Goal: Information Seeking & Learning: Learn about a topic

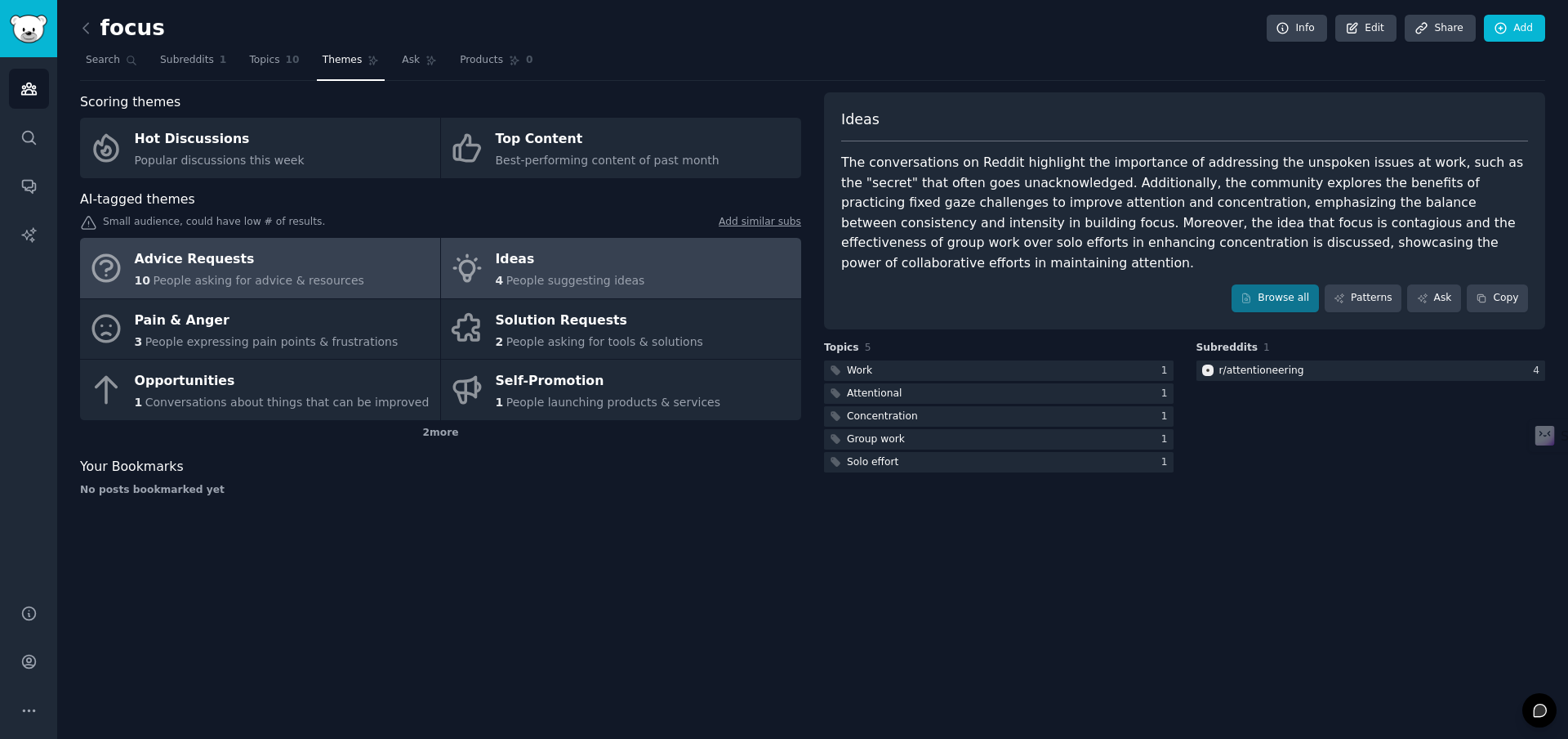
click at [334, 260] on div "Advice Requests" at bounding box center [250, 260] width 230 height 26
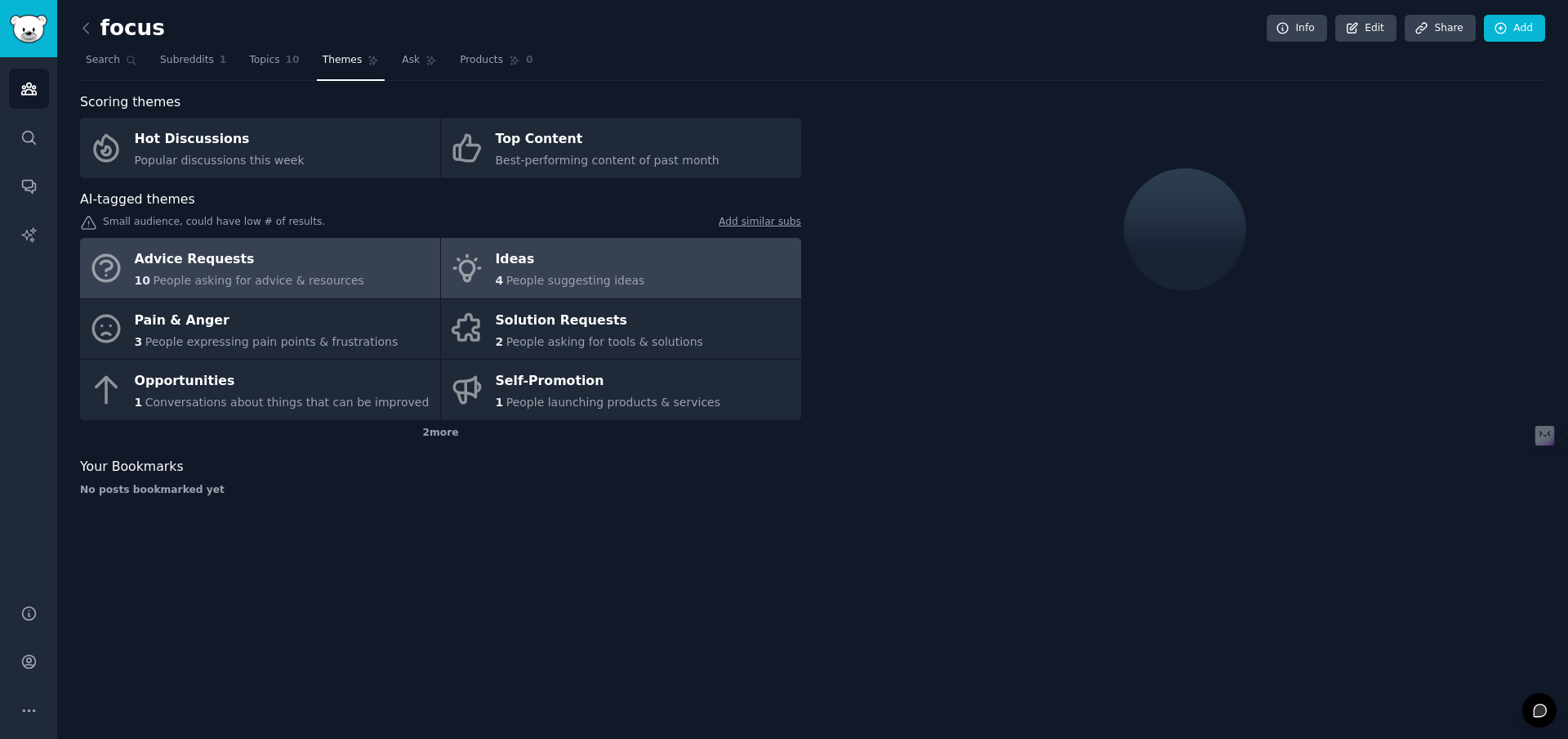
click at [592, 260] on div "Ideas" at bounding box center [570, 260] width 150 height 26
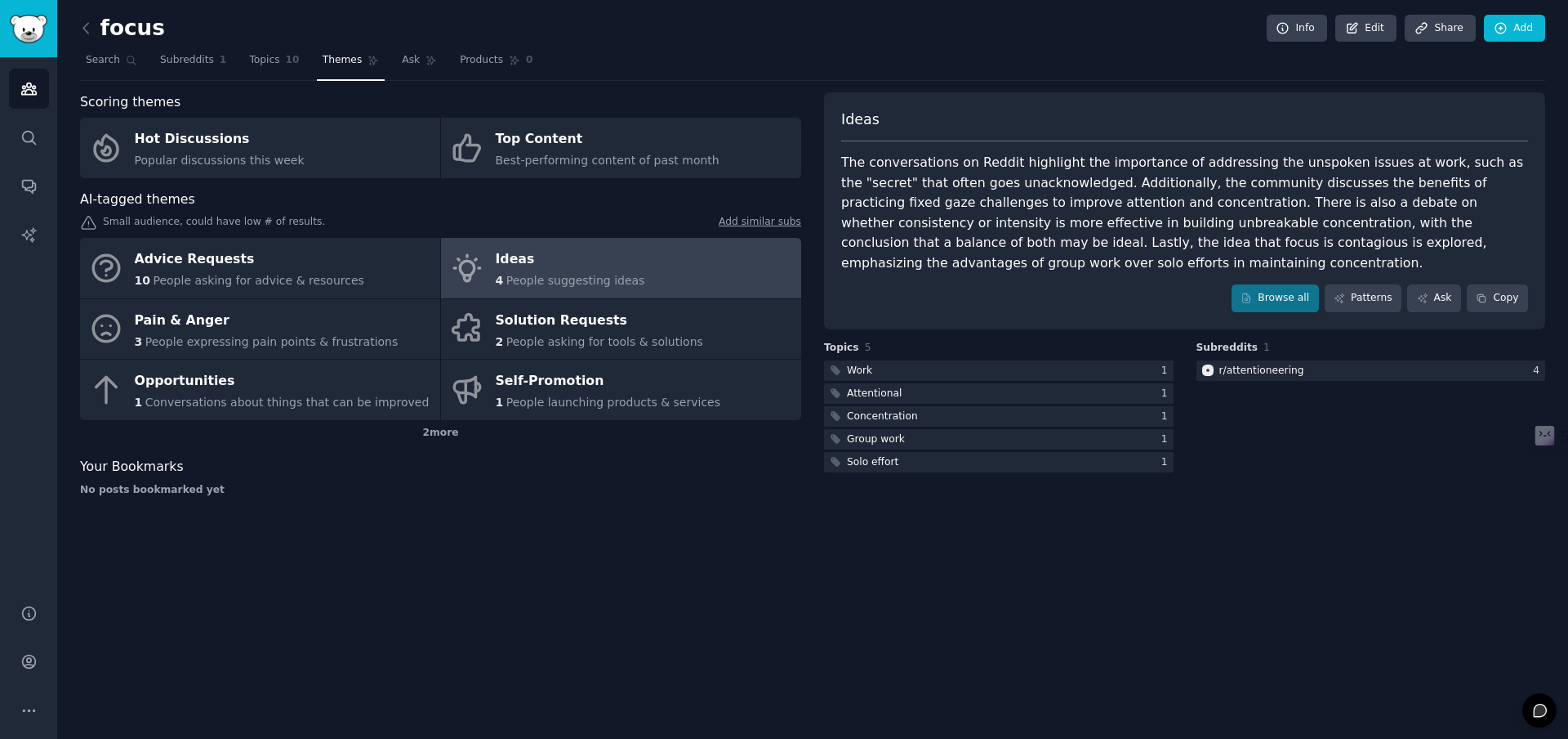
click at [1131, 628] on div "focus Info Edit Share Add Search Subreddits 1 Topics 10 Themes Ask Products 0 S…" at bounding box center [813, 369] width 1511 height 739
click at [1118, 31] on div "focus Info Edit Share Add" at bounding box center [812, 31] width 1466 height 33
